Goal: Check status: Check status

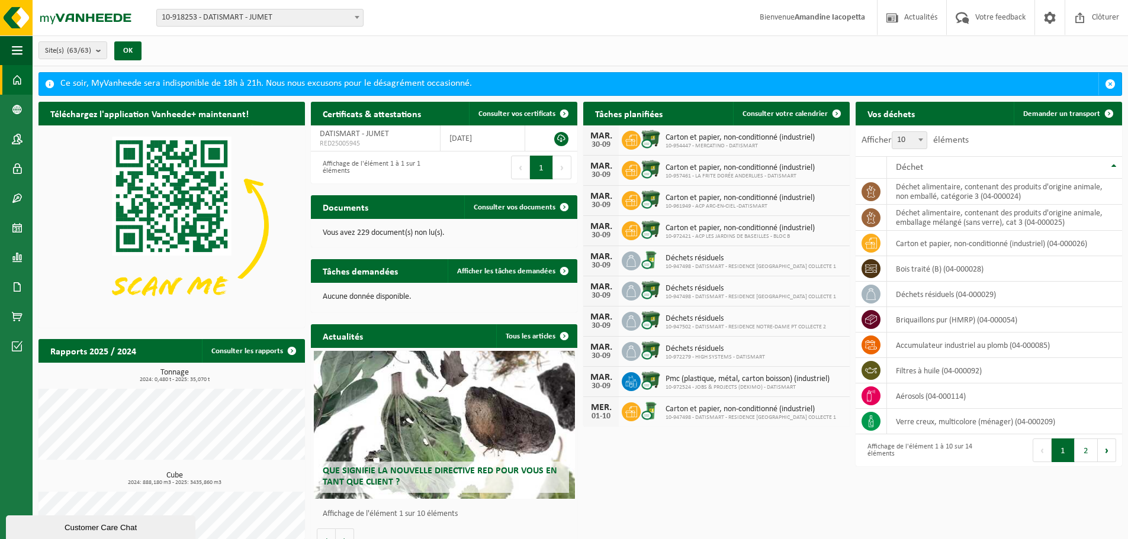
click at [211, 24] on span "10-918253 - DATISMART - JUMET" at bounding box center [260, 17] width 206 height 17
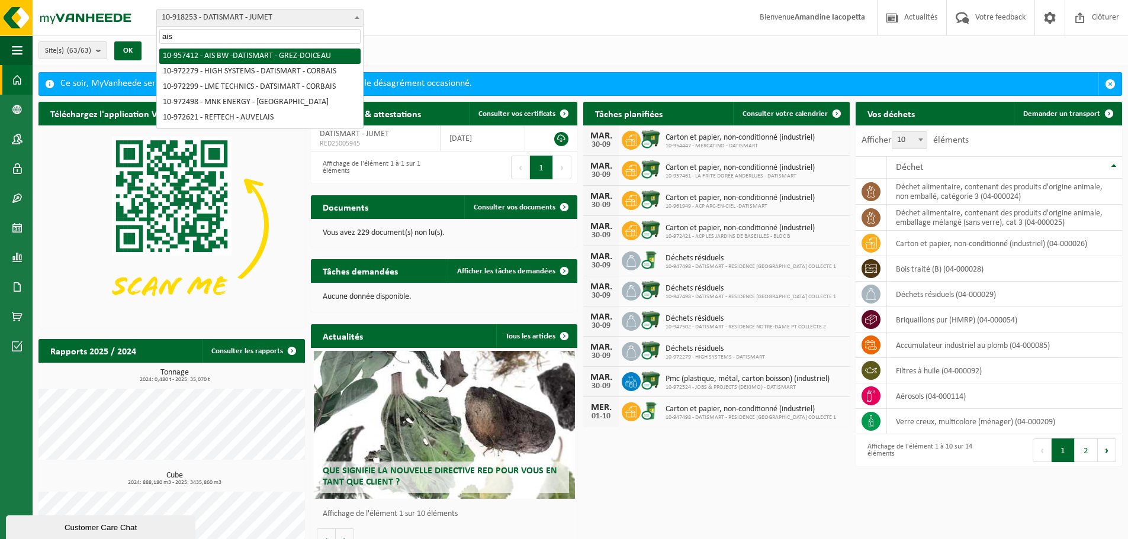
type input "ais"
select select "147669"
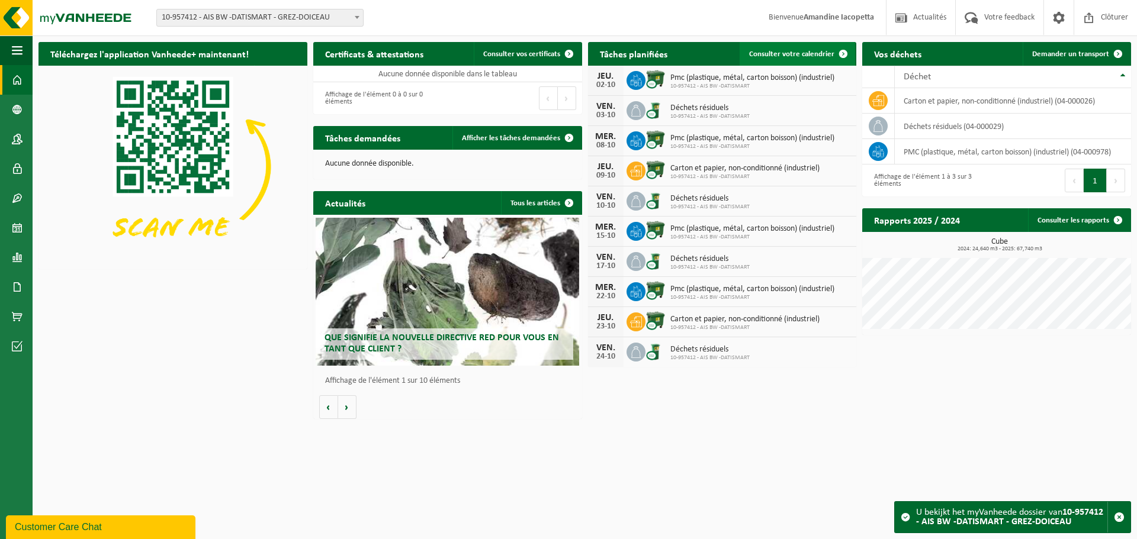
click at [774, 49] on link "Consulter votre calendrier" at bounding box center [797, 54] width 115 height 24
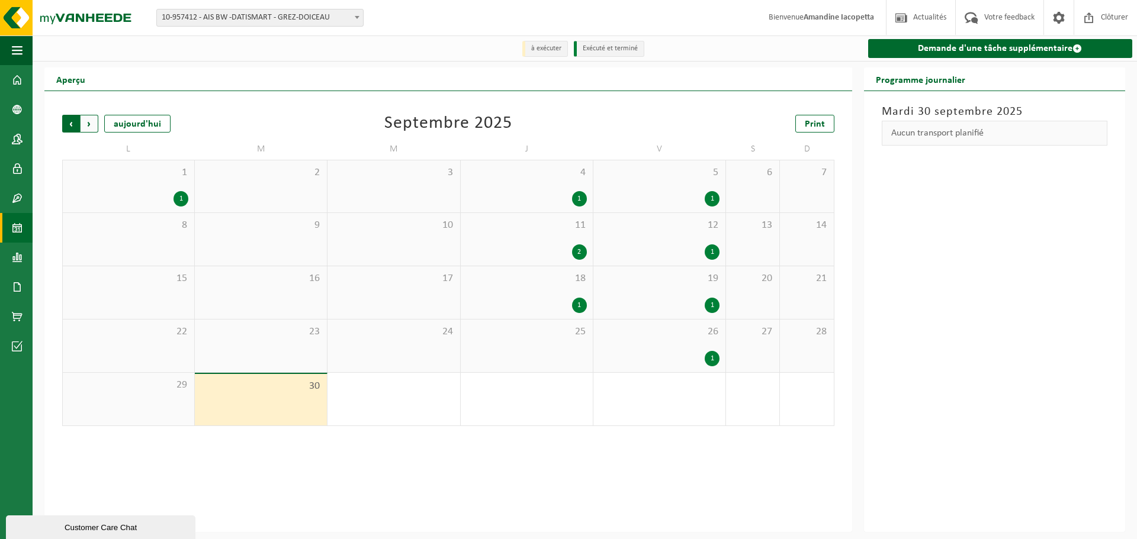
click at [95, 126] on span "Suivant" at bounding box center [90, 124] width 18 height 18
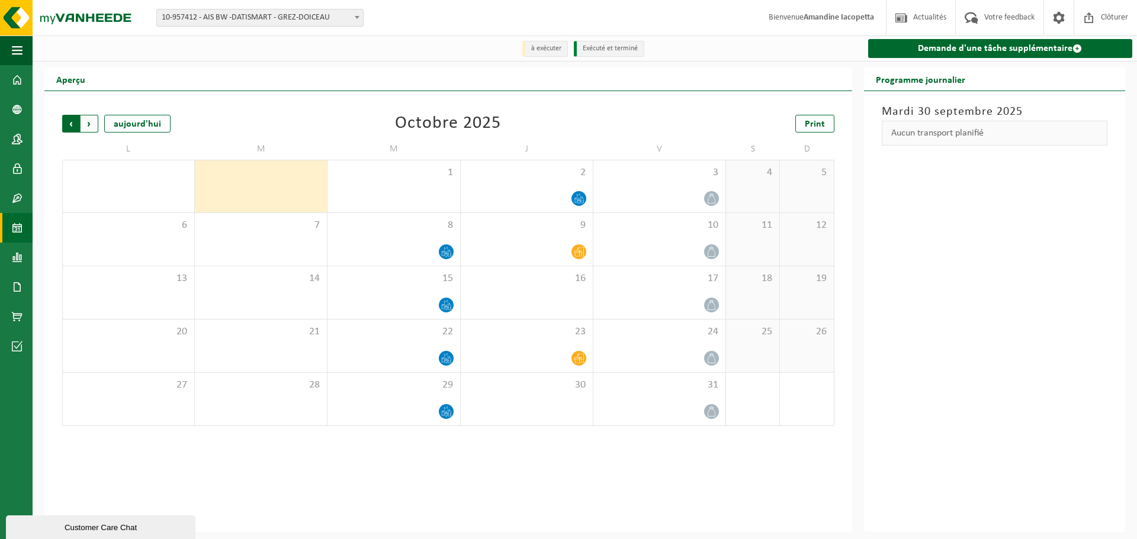
click at [93, 126] on span "Suivant" at bounding box center [90, 124] width 18 height 18
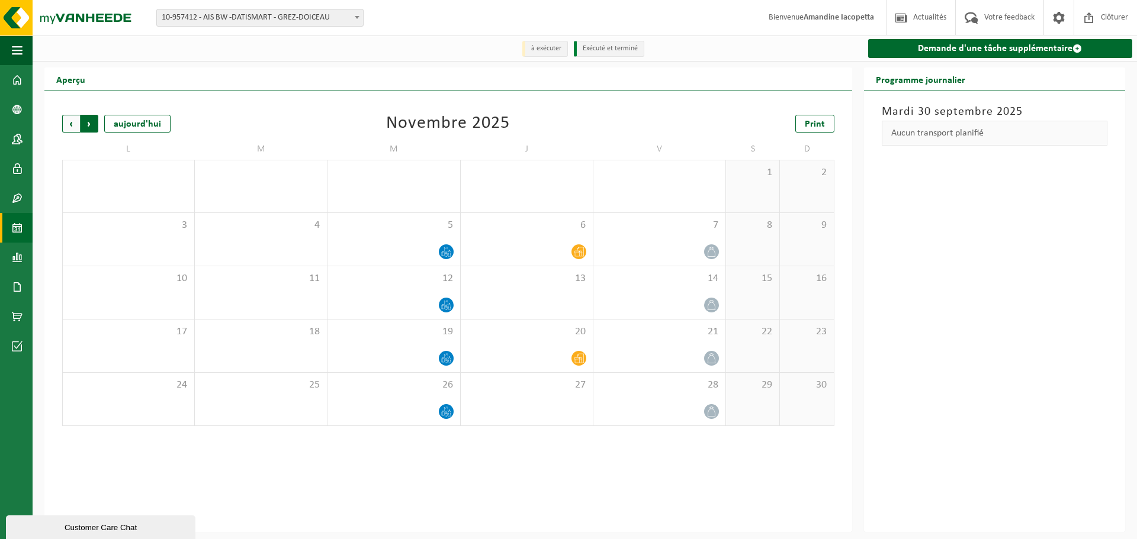
click at [72, 128] on span "Précédent" at bounding box center [71, 124] width 18 height 18
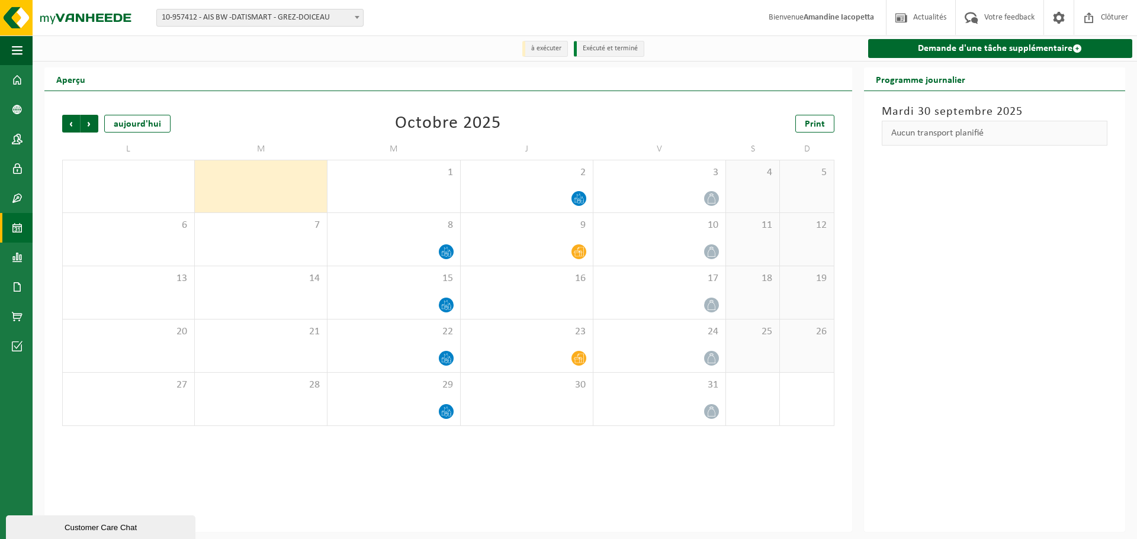
click at [72, 128] on span "Précédent" at bounding box center [71, 124] width 18 height 18
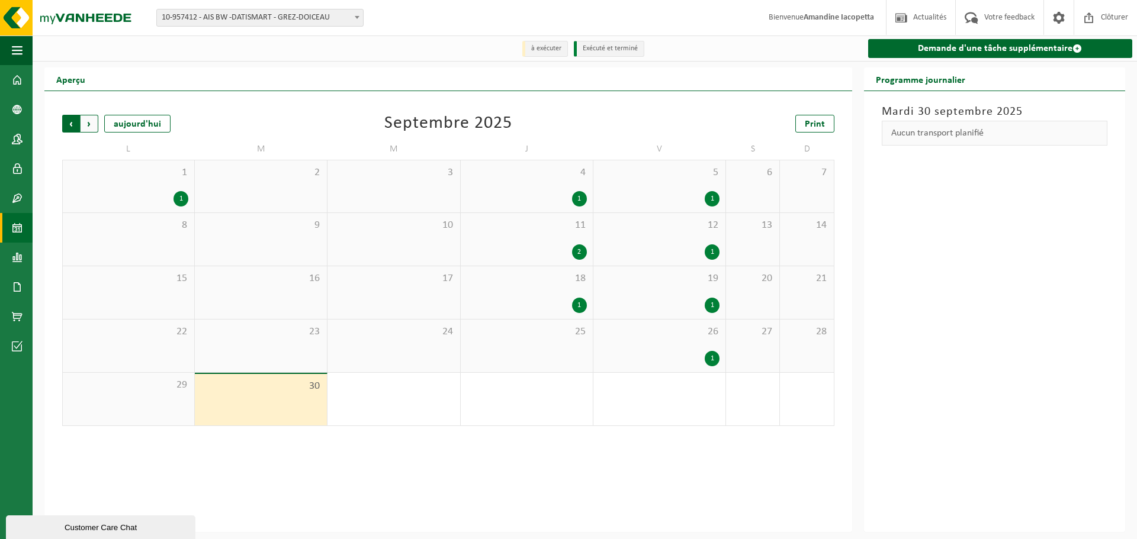
click at [86, 127] on span "Suivant" at bounding box center [90, 124] width 18 height 18
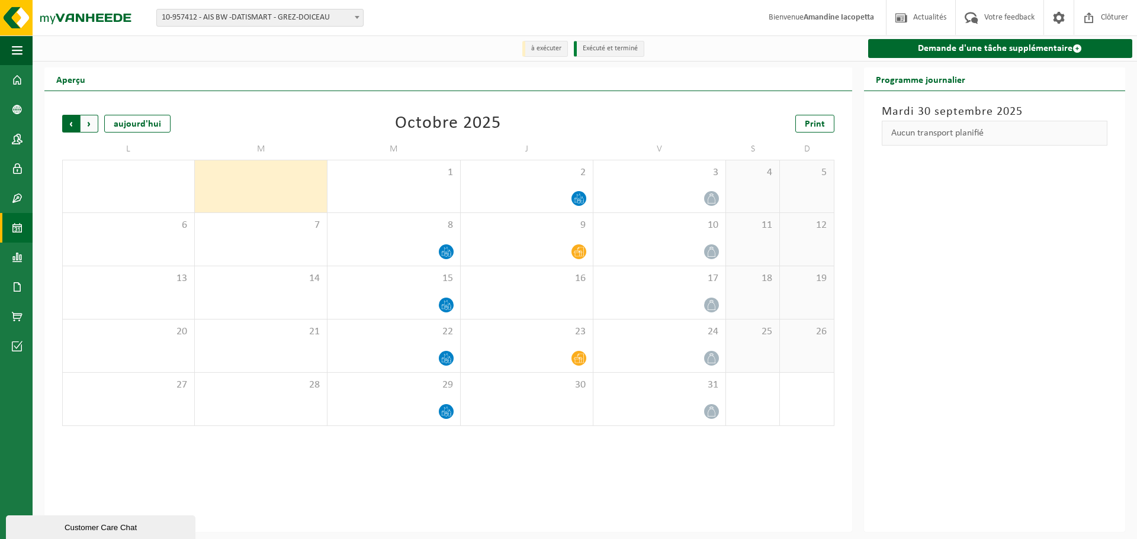
click at [95, 128] on span "Suivant" at bounding box center [90, 124] width 18 height 18
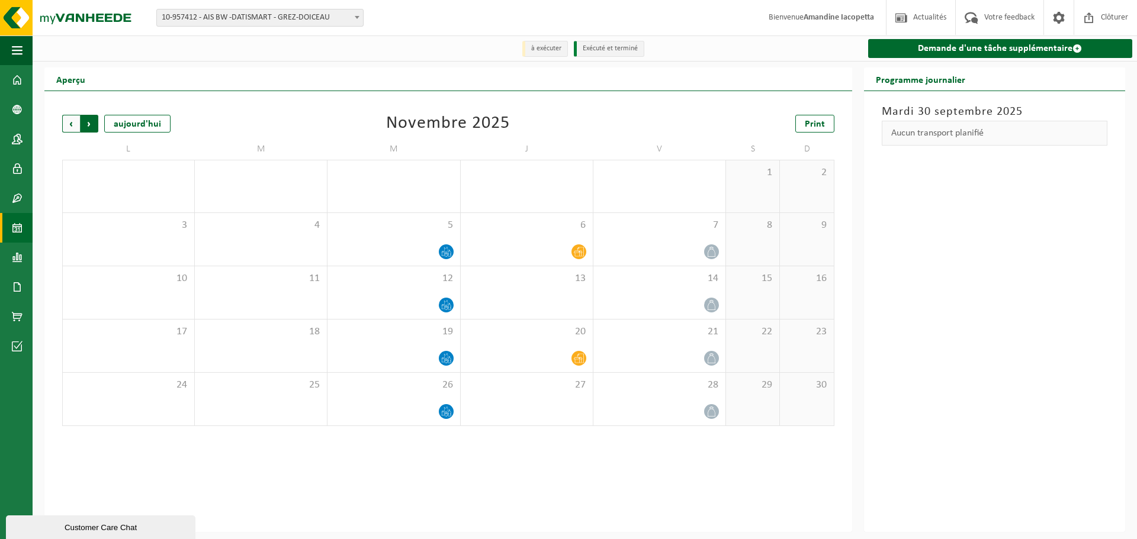
click at [69, 128] on span "Précédent" at bounding box center [71, 124] width 18 height 18
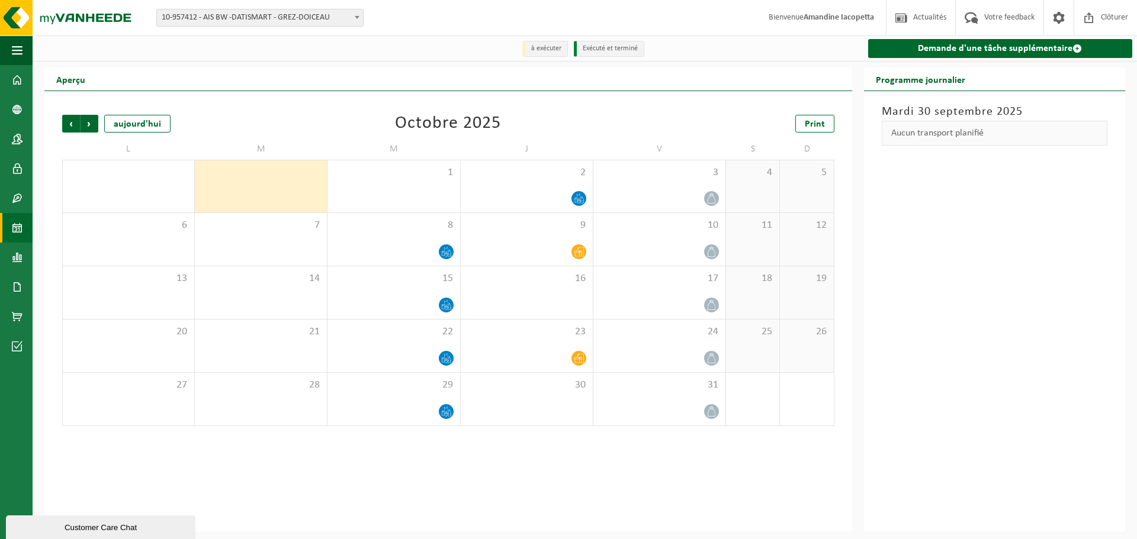
click at [221, 18] on span "10-957412 - AIS BW -DATISMART - GREZ-DOICEAU" at bounding box center [260, 17] width 206 height 17
type input "high"
select select "156297"
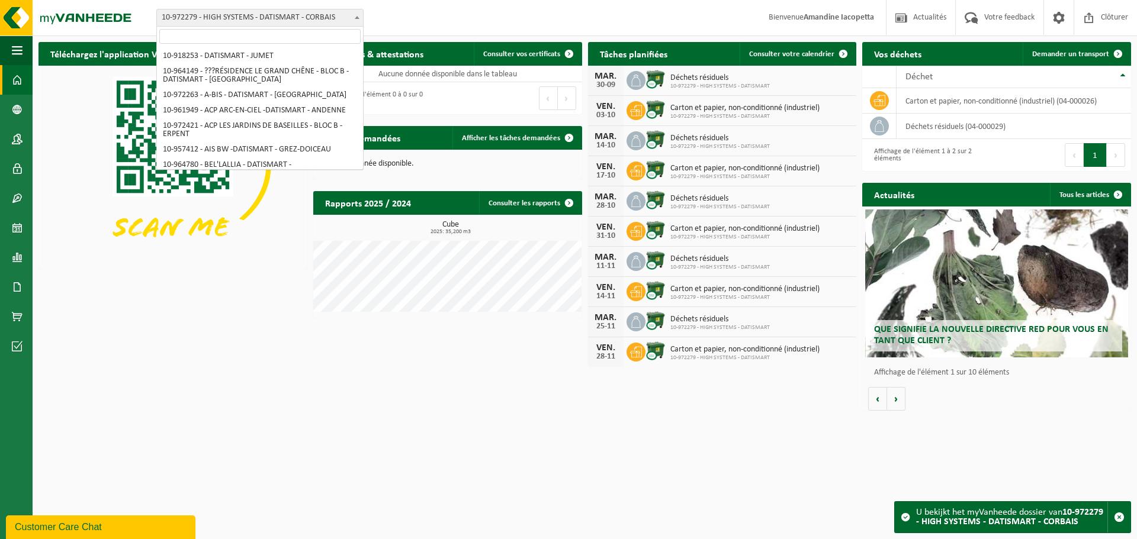
click at [249, 11] on span "10-972279 - HIGH SYSTEMS - DATISMART - CORBAIS" at bounding box center [260, 17] width 206 height 17
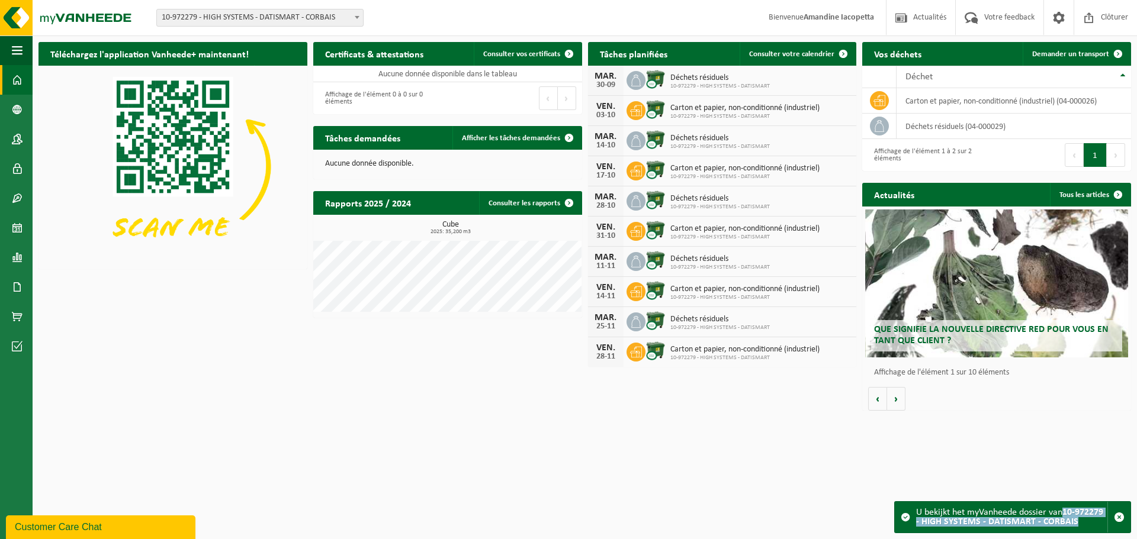
drag, startPoint x: 1064, startPoint y: 513, endPoint x: 1087, endPoint y: 523, distance: 24.9
click at [1087, 523] on div "U bekijkt het myVanheede dossier van 10-972279 - HIGH SYSTEMS - DATISMART - COR…" at bounding box center [1011, 517] width 191 height 31
copy strong "10-972279 - HIGH SYSTEMS - DATISMART - CORBAIS"
